Goal: Use online tool/utility: Utilize a website feature to perform a specific function

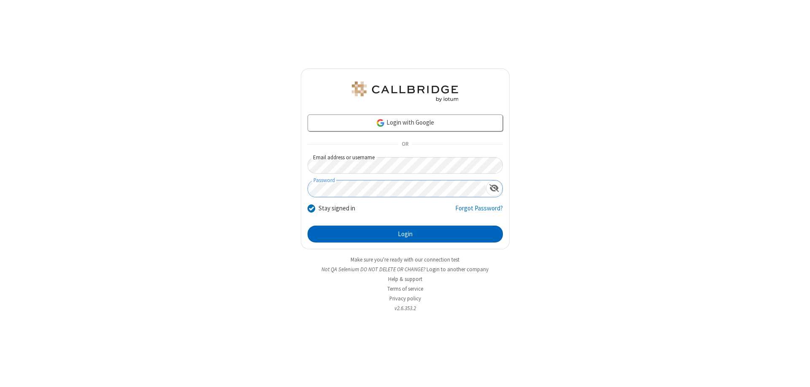
click at [405, 234] on button "Login" at bounding box center [405, 233] width 195 height 17
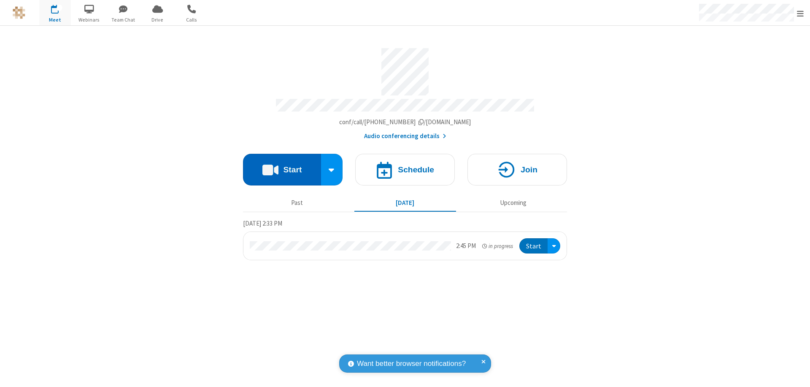
click at [282, 165] on button "Start" at bounding box center [282, 170] width 78 height 32
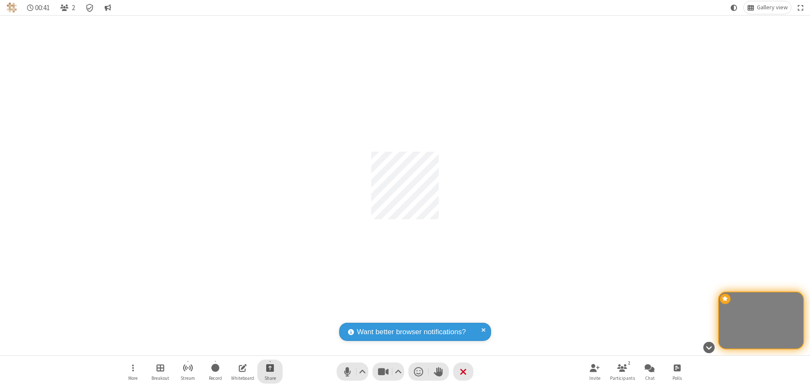
click at [270, 367] on span "Start sharing" at bounding box center [270, 367] width 8 height 11
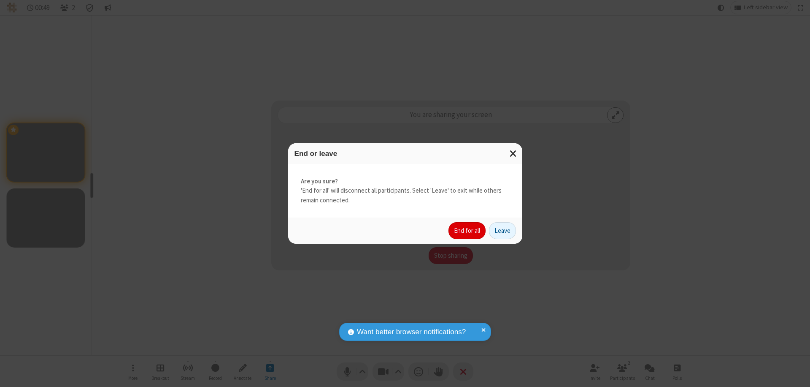
click at [468, 230] on button "End for all" at bounding box center [467, 230] width 37 height 17
